Goal: Understand process/instructions

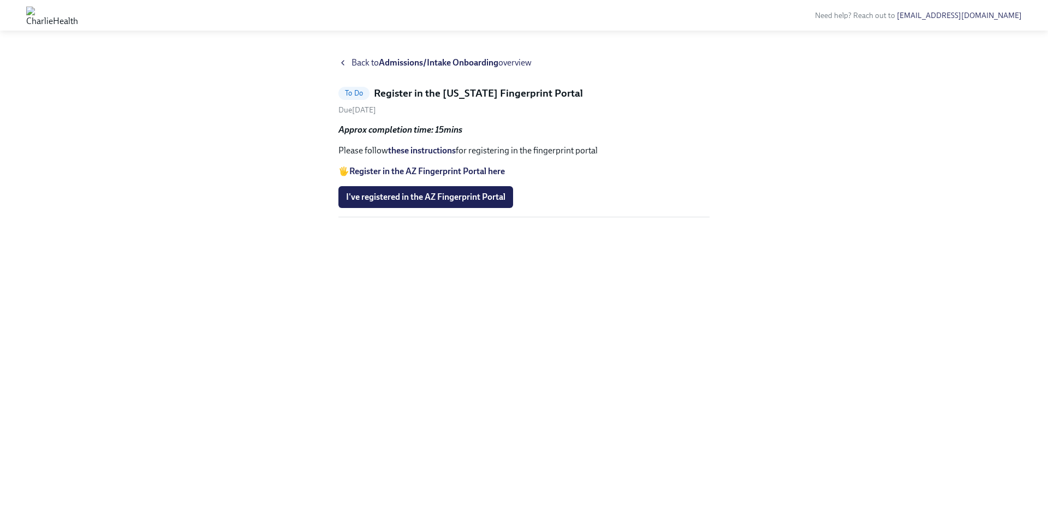
click at [388, 56] on div "Back to Admissions/Intake Onboarding overview To Do Register in the [US_STATE] …" at bounding box center [524, 283] width 1048 height 479
click at [387, 61] on strong "Admissions/Intake Onboarding" at bounding box center [438, 62] width 119 height 10
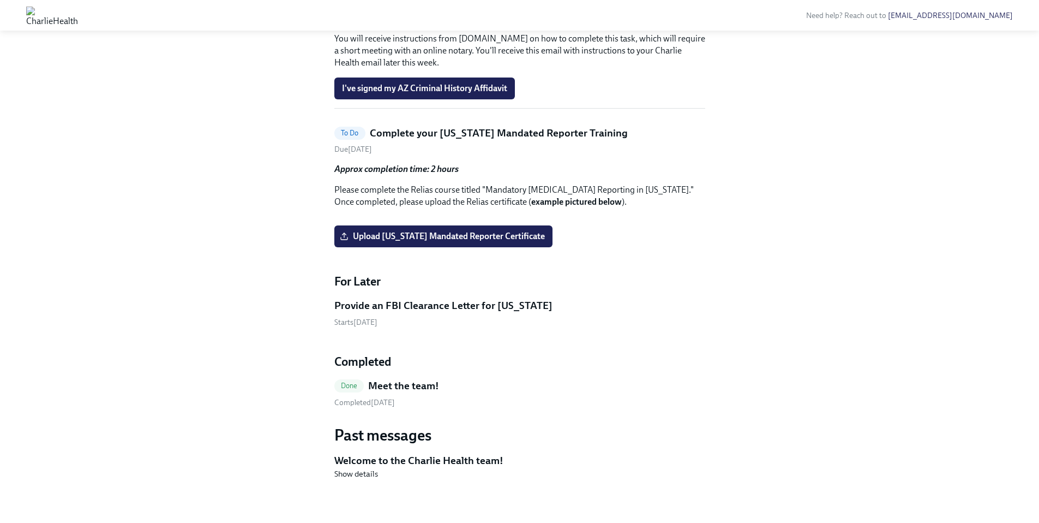
scroll to position [1223, 0]
click at [396, 465] on h5 "Welcome to the Charlie Health team!" at bounding box center [519, 460] width 371 height 14
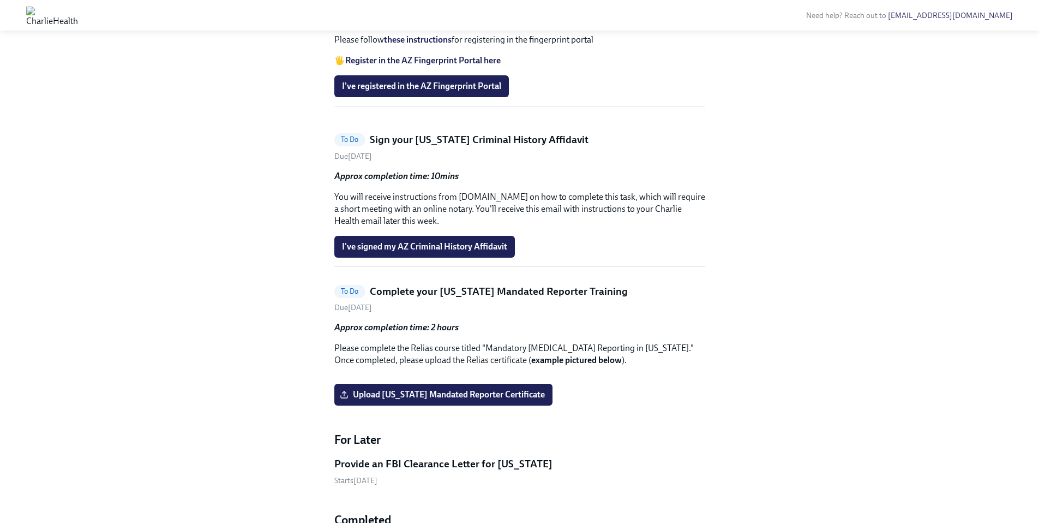
scroll to position [741, 0]
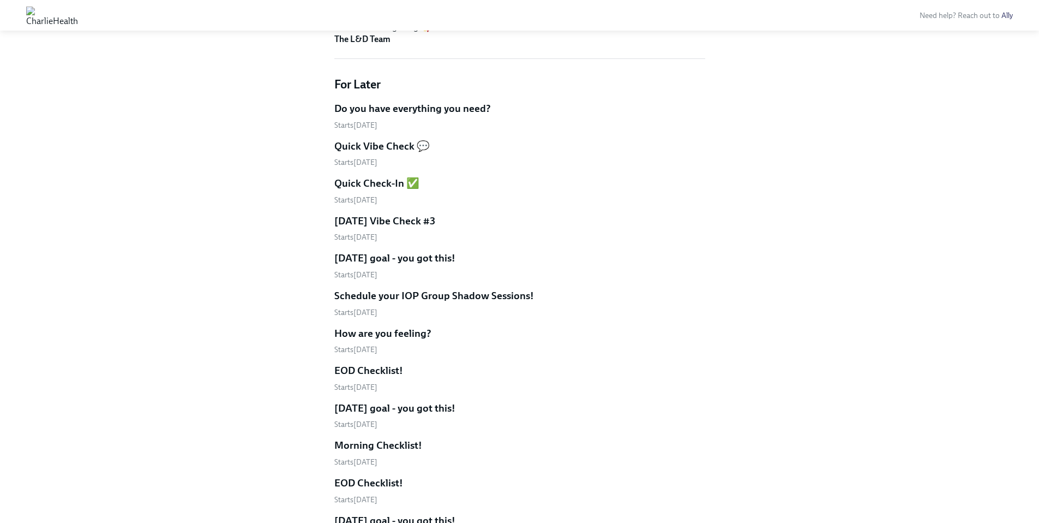
scroll to position [436, 0]
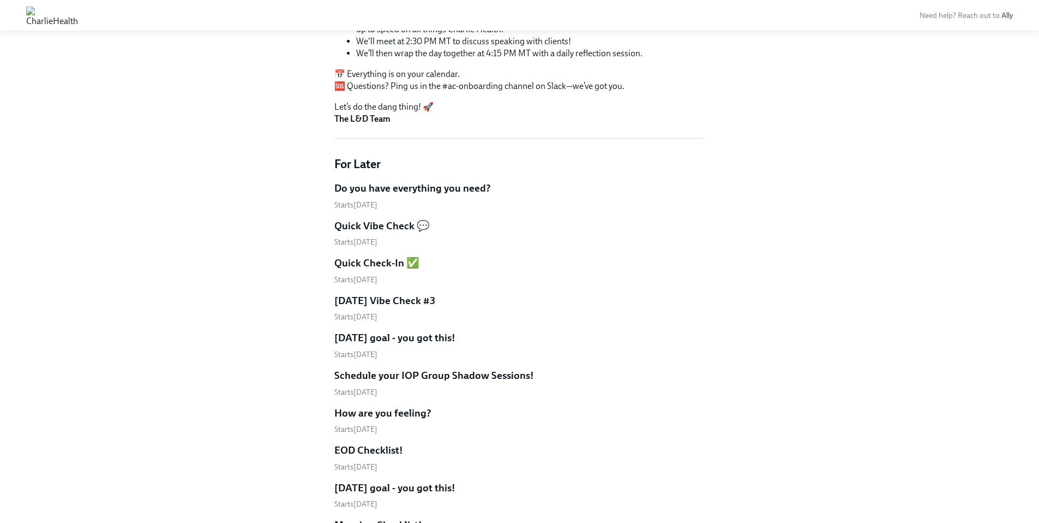
click at [435, 181] on h5 "Do you have everything you need?" at bounding box center [412, 188] width 157 height 14
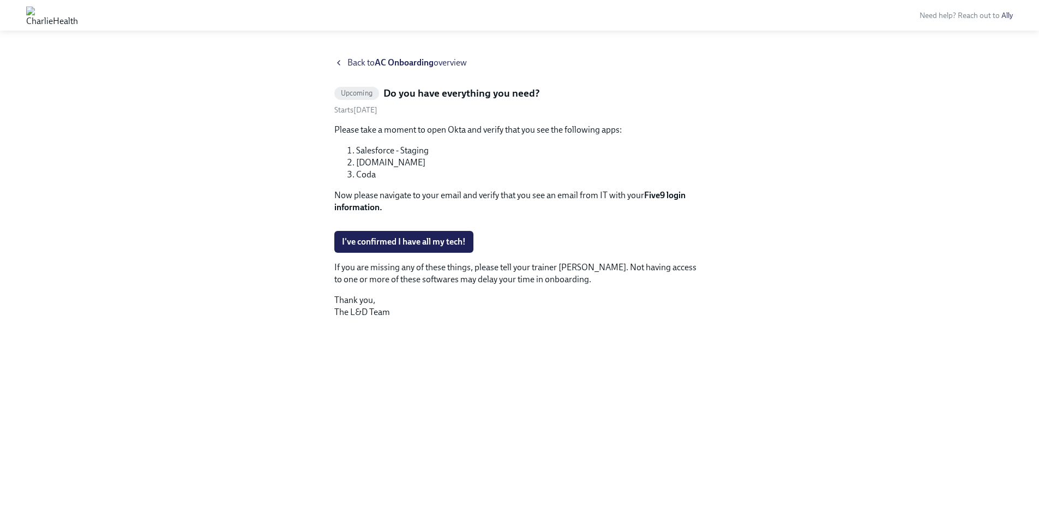
click at [407, 59] on strong "AC Onboarding" at bounding box center [404, 62] width 59 height 10
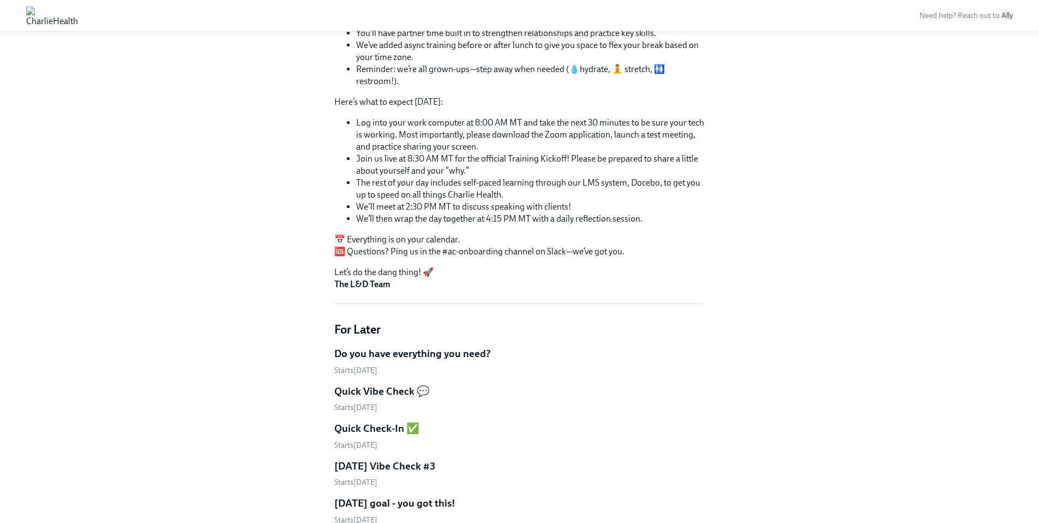
scroll to position [340, 0]
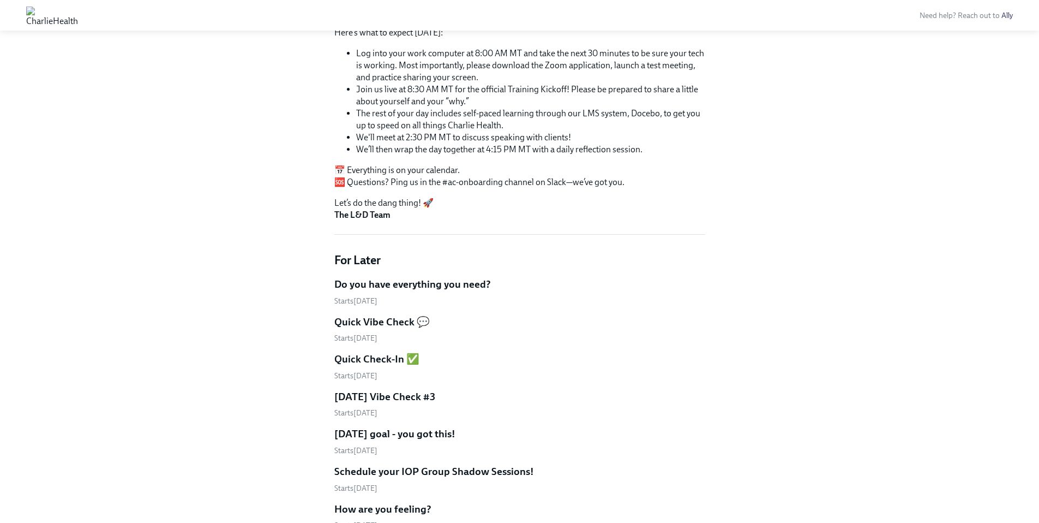
click at [415, 315] on h5 "Quick Vibe Check 💬" at bounding box center [381, 322] width 95 height 14
